Goal: Go to known website: Go to known website

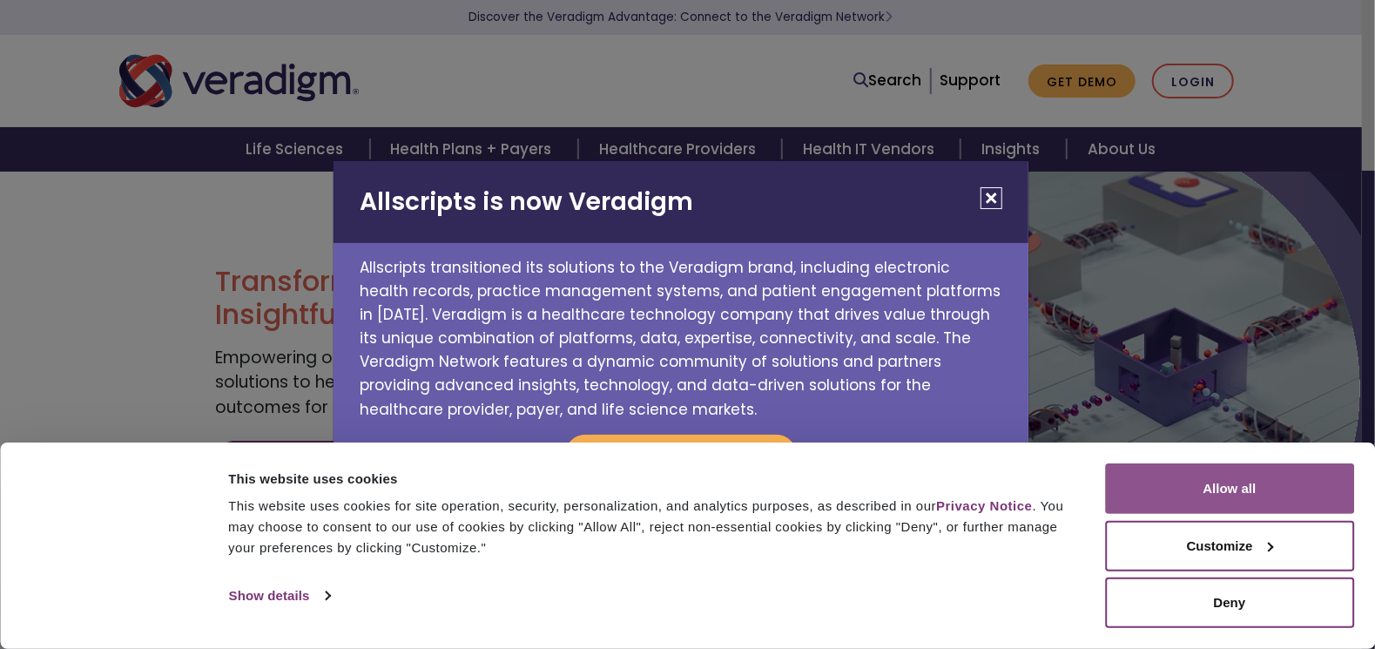
click at [1184, 502] on button "Allow all" at bounding box center [1229, 488] width 249 height 51
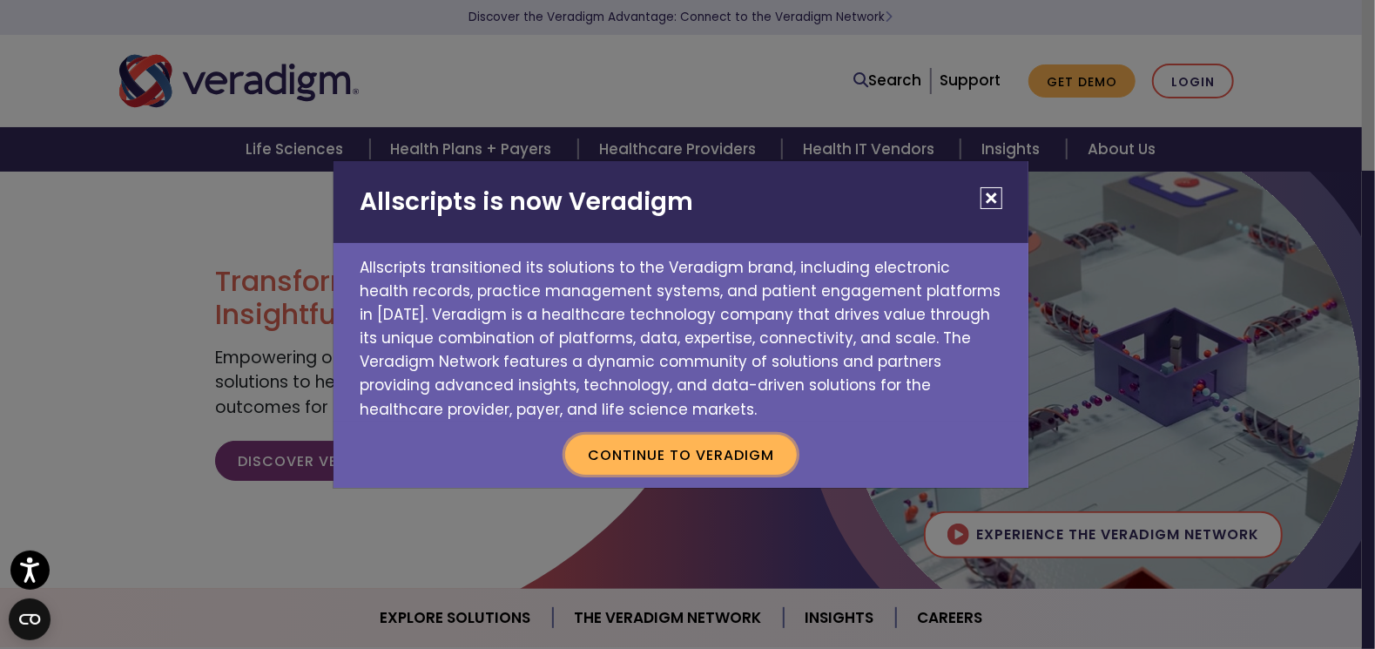
click at [710, 452] on button "Continue to Veradigm" at bounding box center [681, 455] width 232 height 40
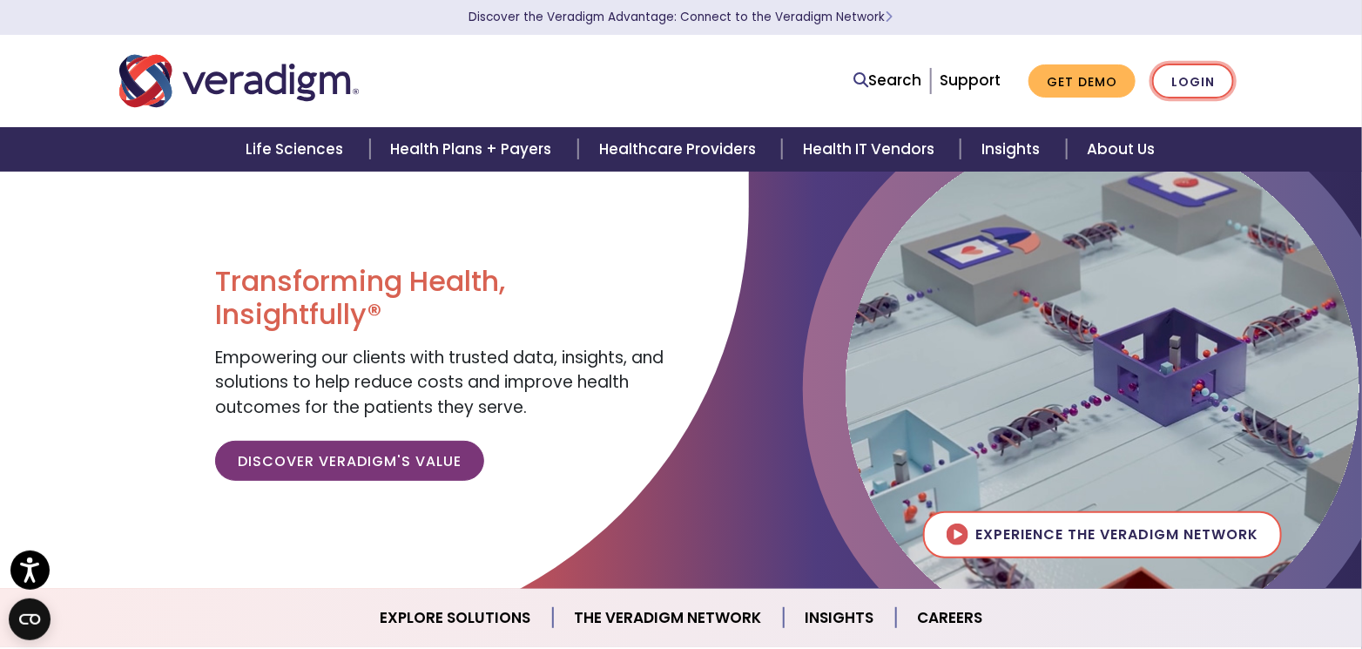
click at [1202, 84] on link "Login" at bounding box center [1193, 82] width 82 height 36
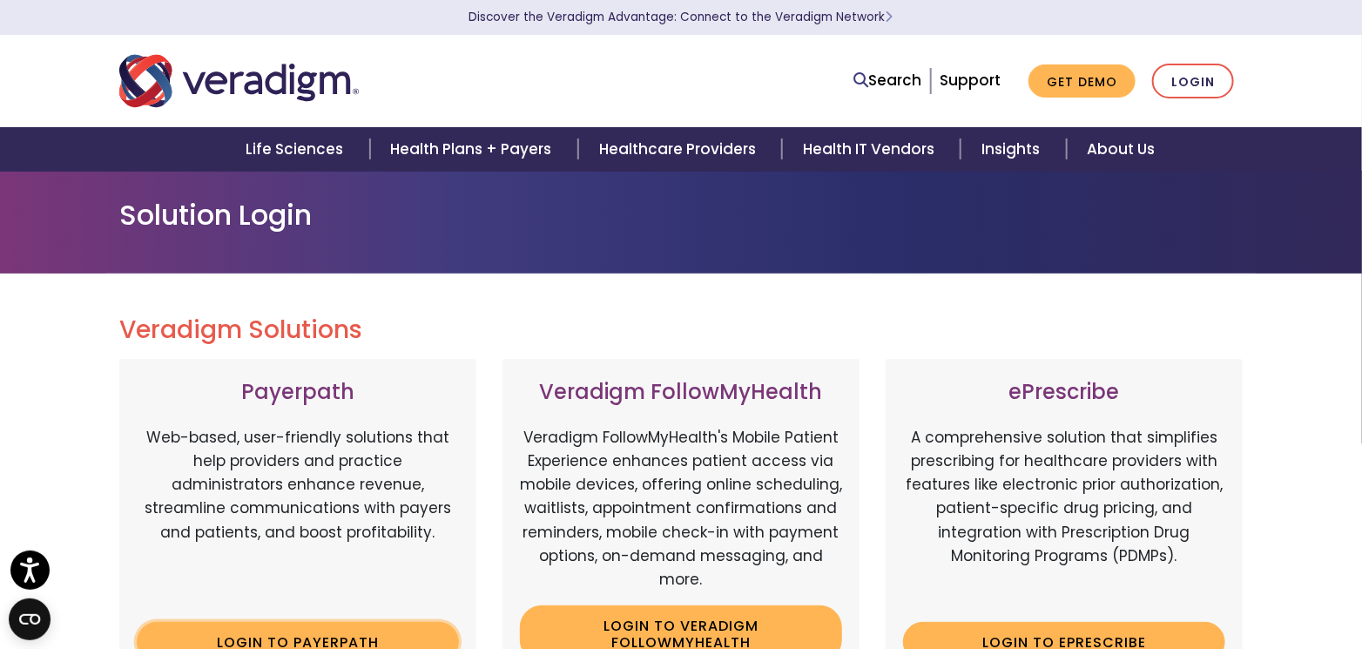
click at [277, 633] on link "Login to Payerpath" at bounding box center [298, 642] width 322 height 40
